Goal: Task Accomplishment & Management: Use online tool/utility

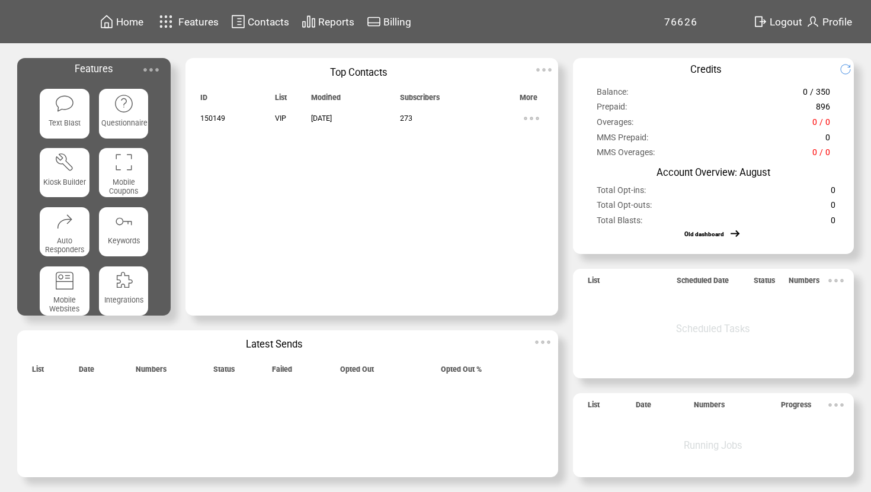
click at [63, 120] on span "Text Blast" at bounding box center [65, 122] width 32 height 9
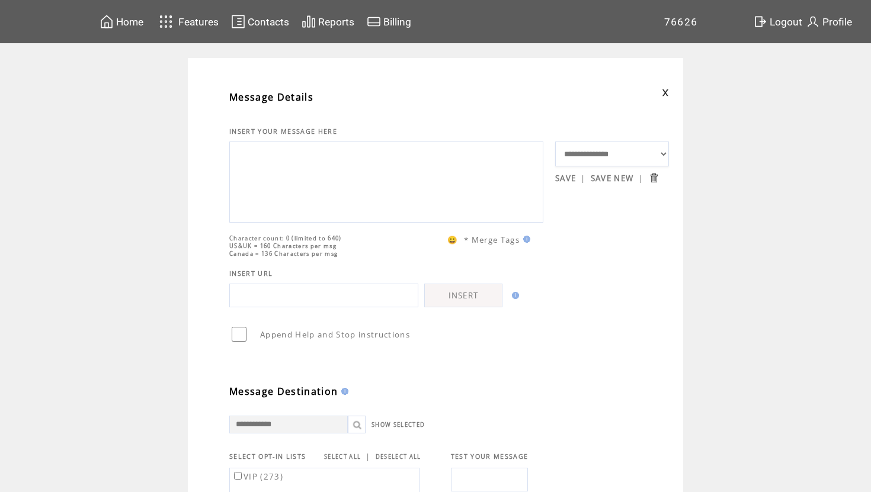
click at [270, 198] on textarea at bounding box center [386, 180] width 301 height 71
type textarea "*"
type textarea "**********"
